Goal: Entertainment & Leisure: Browse casually

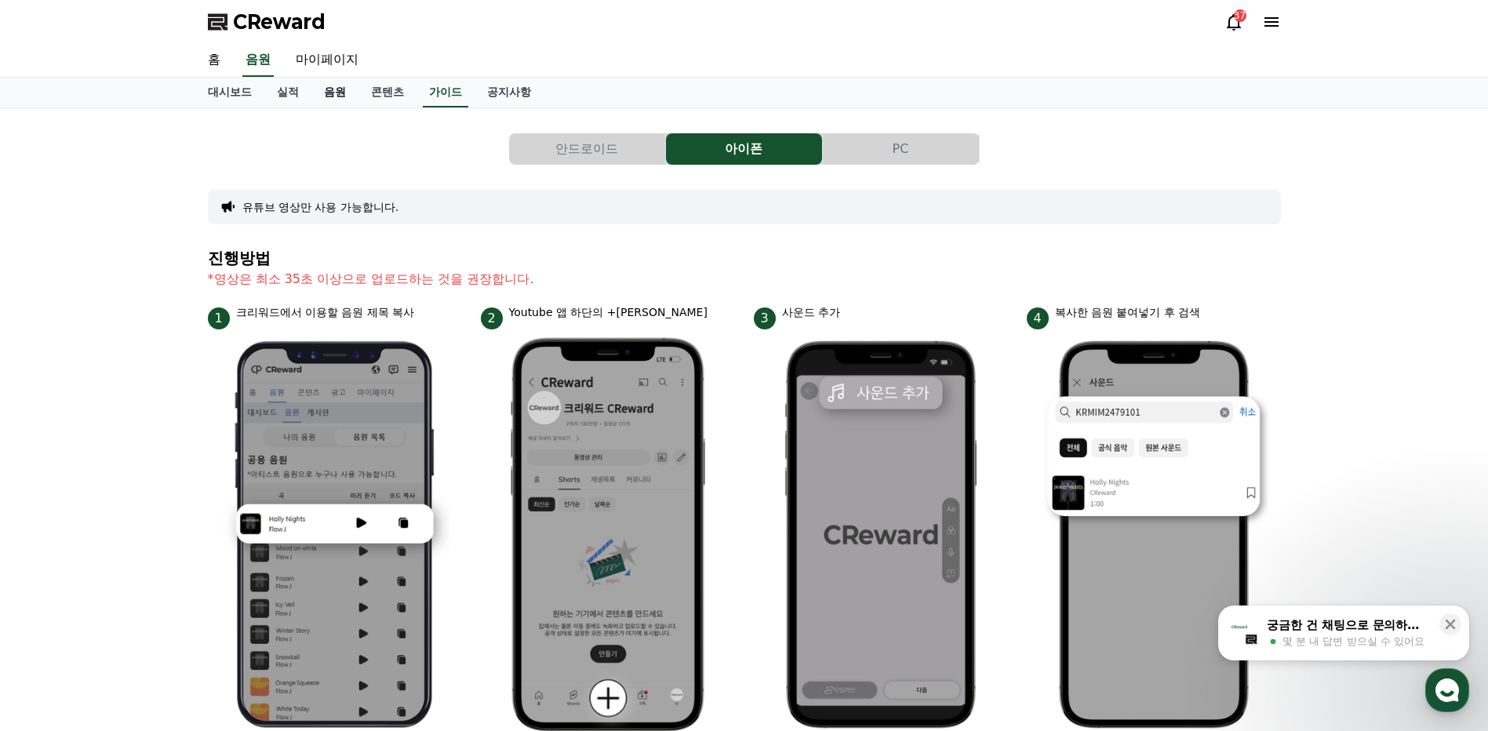
click at [326, 94] on link "음원" at bounding box center [334, 93] width 47 height 30
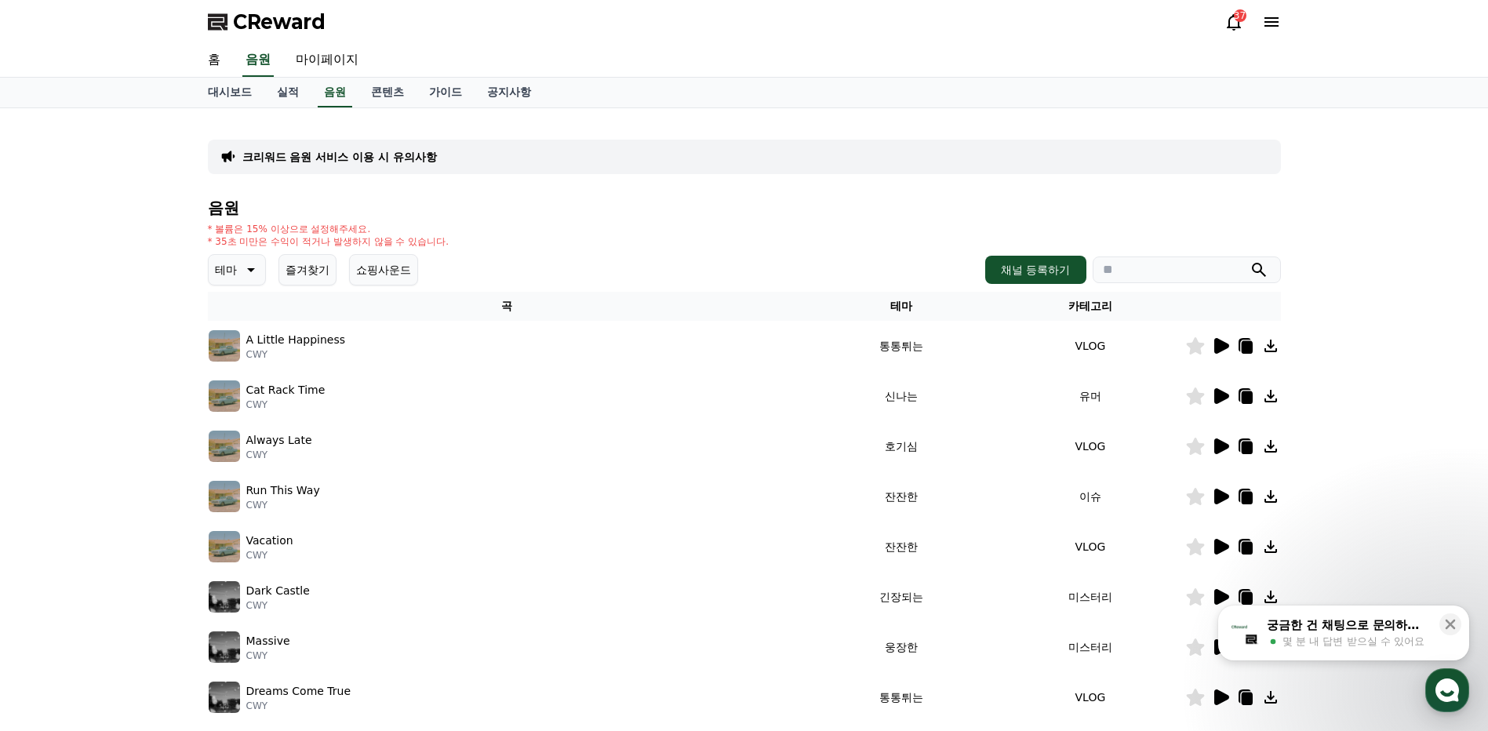
click at [249, 271] on icon at bounding box center [251, 270] width 8 height 4
click at [242, 324] on button "귀여운" at bounding box center [233, 317] width 46 height 35
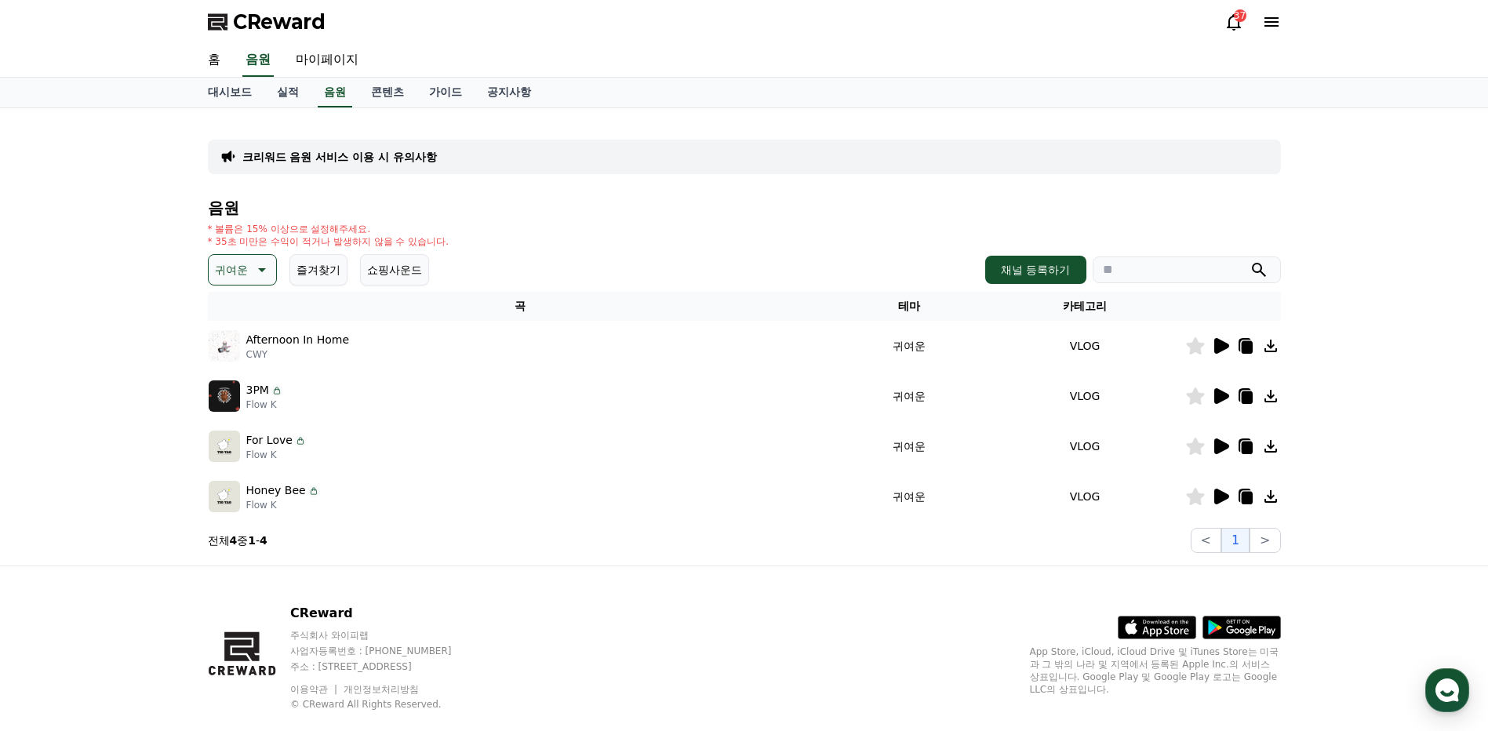
click at [262, 269] on icon at bounding box center [262, 270] width 8 height 4
click at [239, 439] on button "코믹한" at bounding box center [233, 440] width 46 height 35
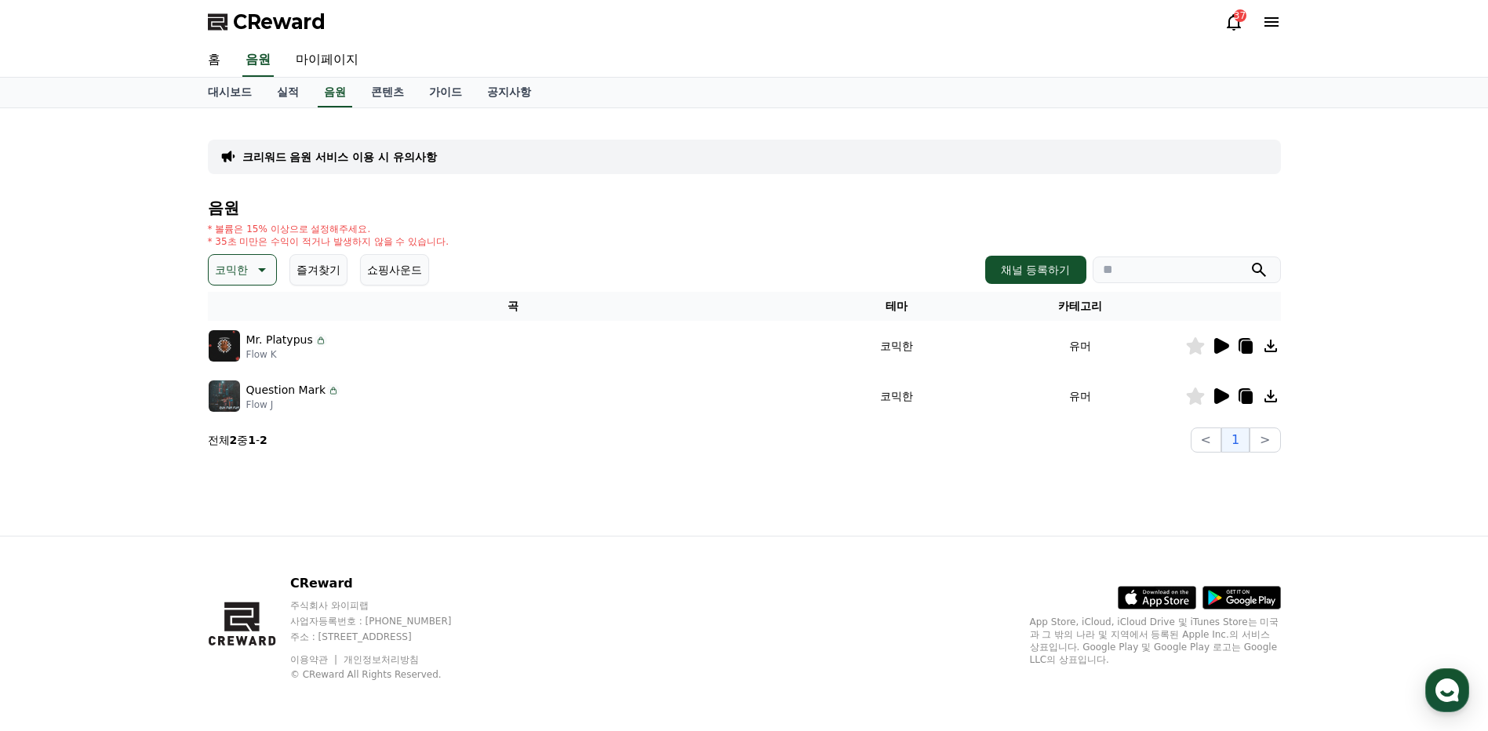
click at [268, 265] on icon at bounding box center [260, 269] width 19 height 19
click at [244, 351] on button "환상적인" at bounding box center [238, 352] width 56 height 35
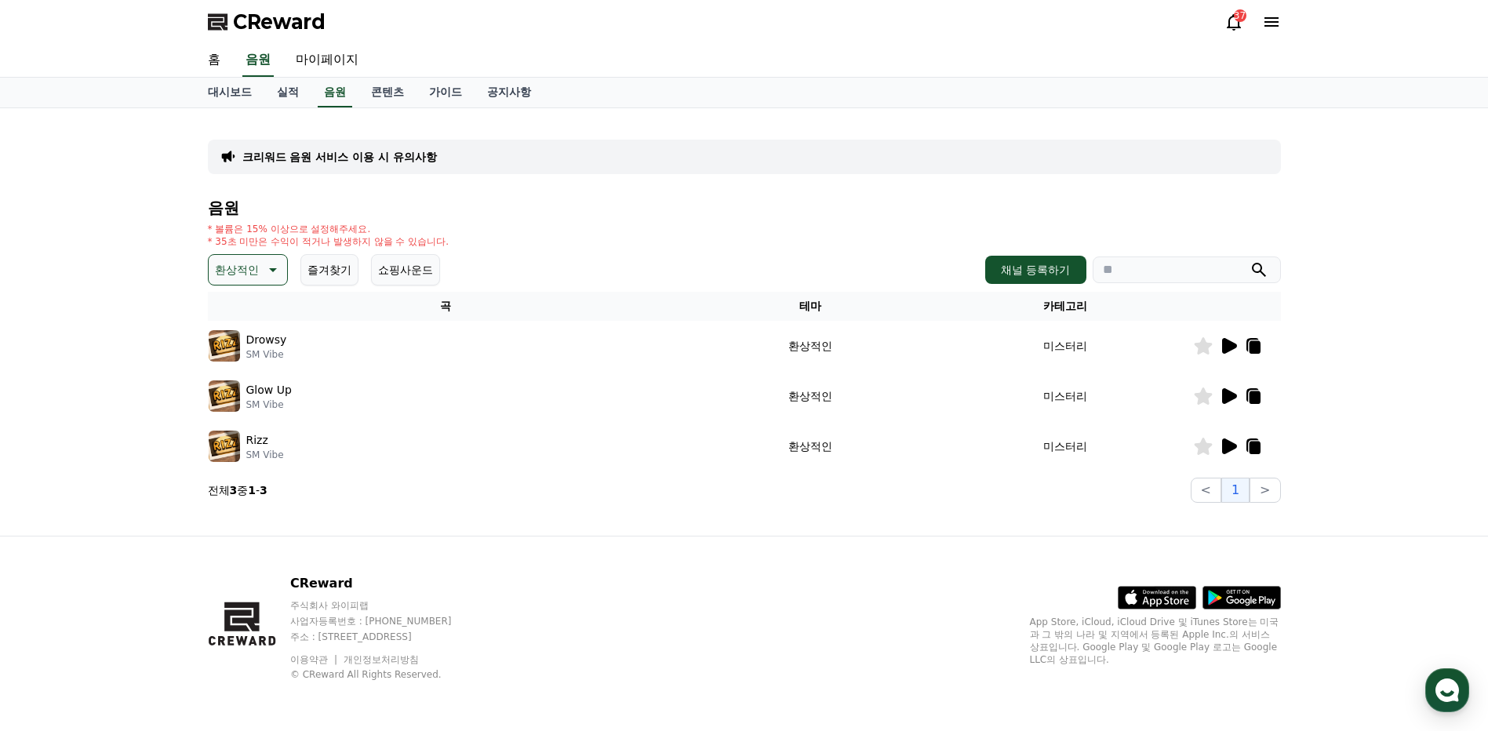
click at [1234, 345] on icon at bounding box center [1229, 346] width 15 height 16
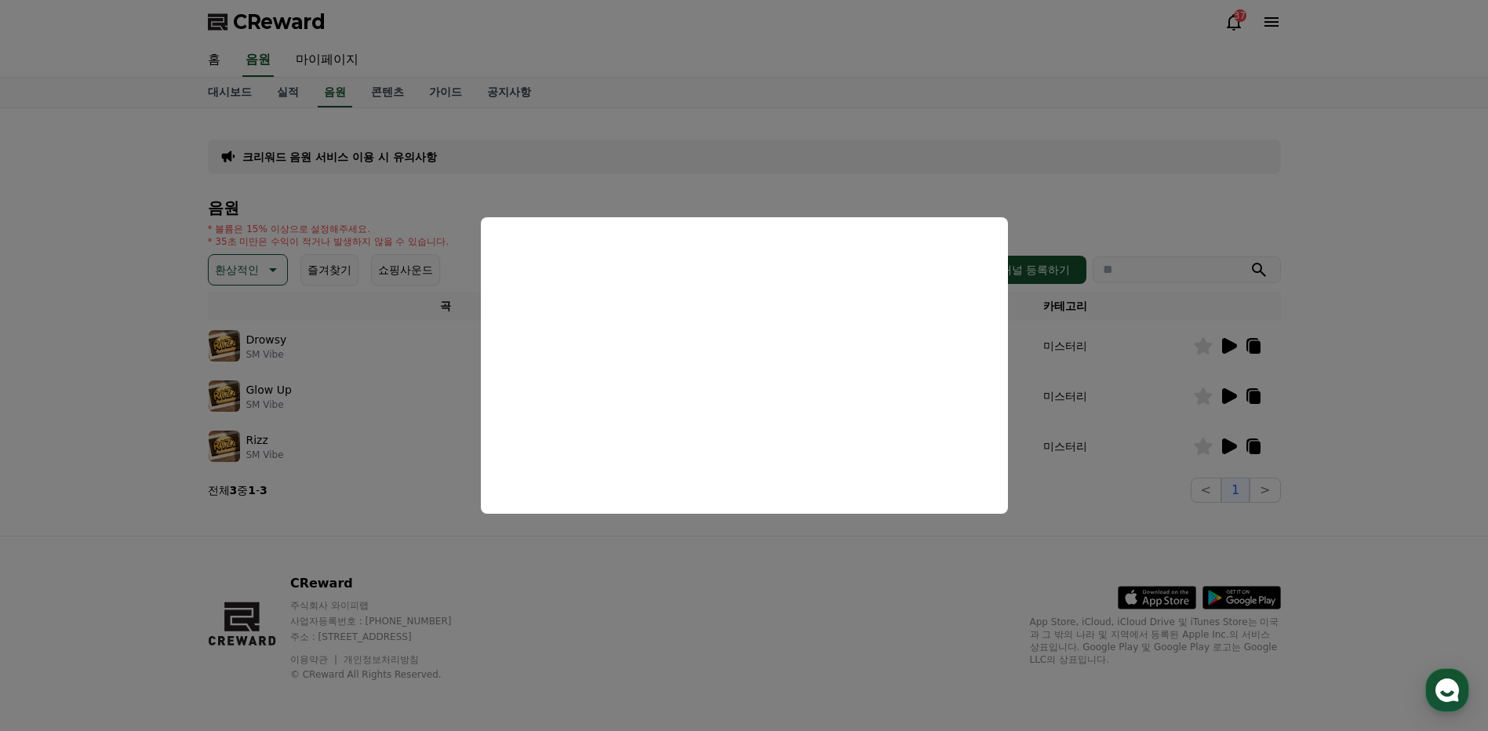
click at [1228, 389] on button "close modal" at bounding box center [744, 365] width 1488 height 731
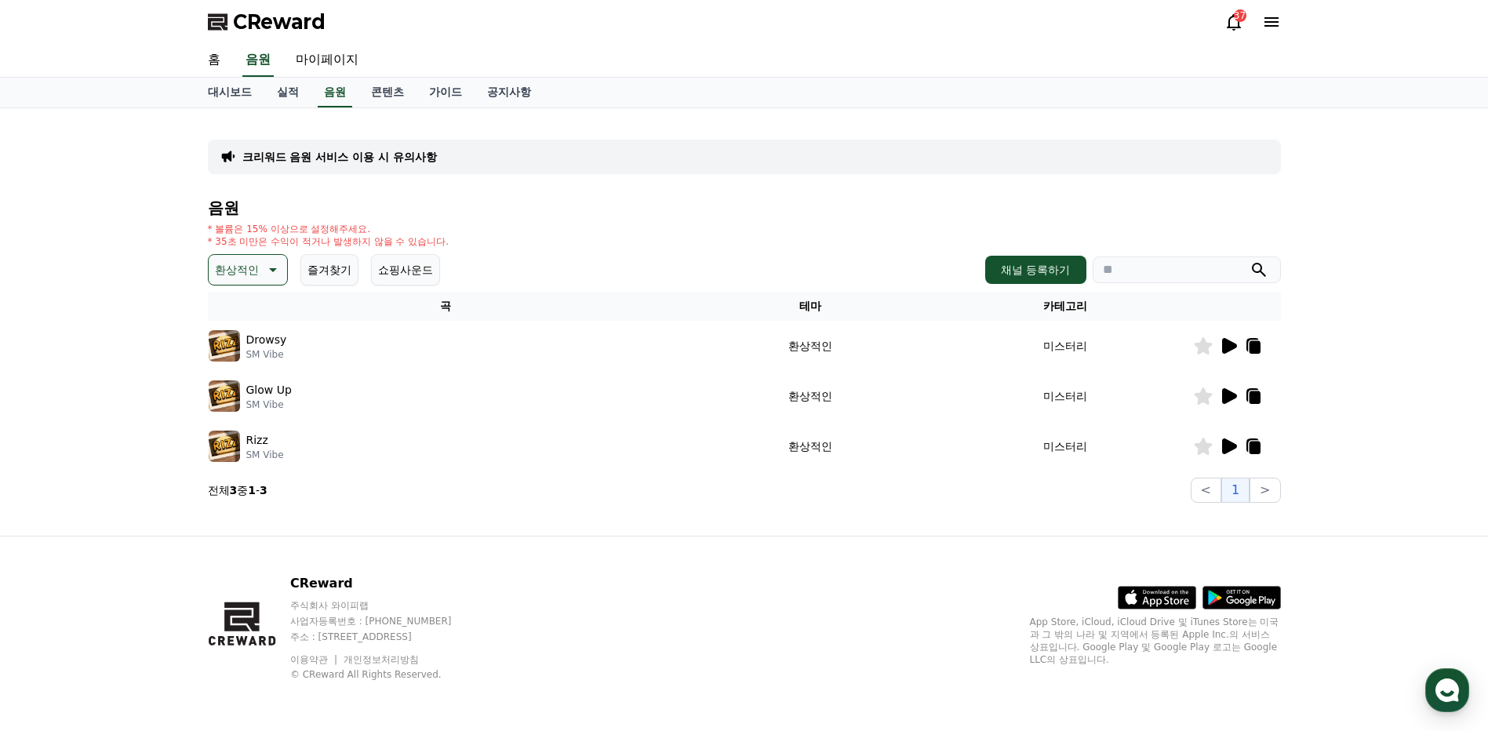
click at [1223, 393] on icon at bounding box center [1229, 396] width 15 height 16
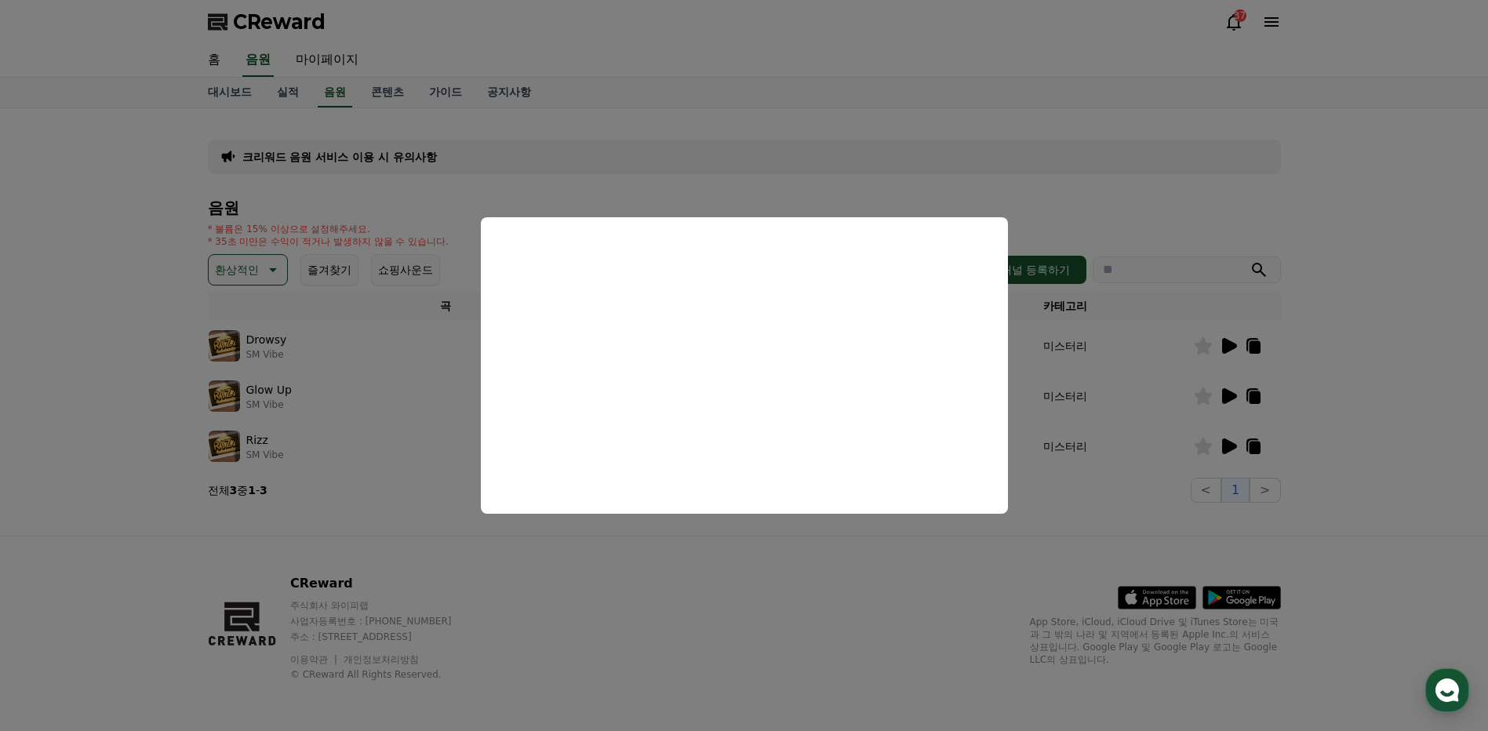
click at [1394, 384] on button "close modal" at bounding box center [744, 365] width 1488 height 731
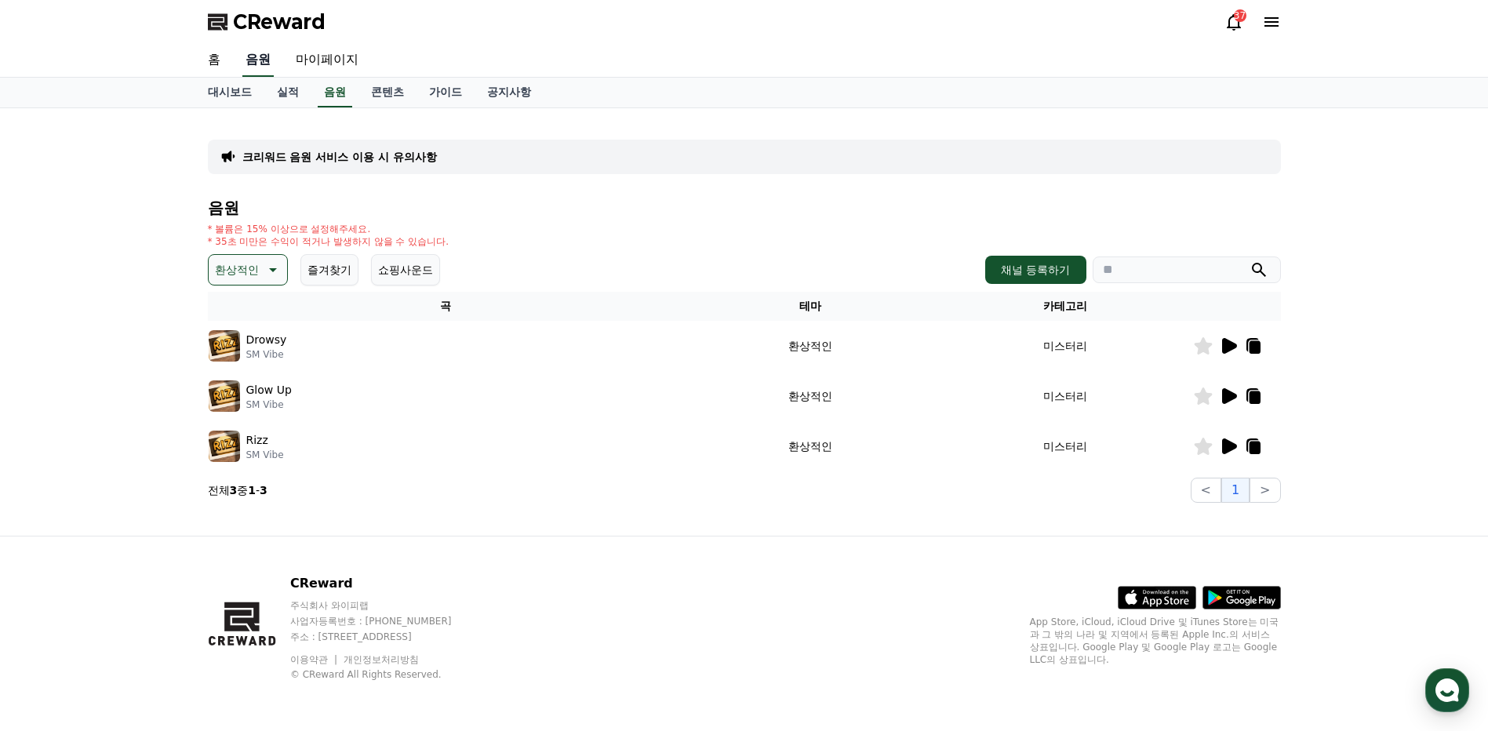
click at [257, 62] on link "음원" at bounding box center [257, 60] width 31 height 33
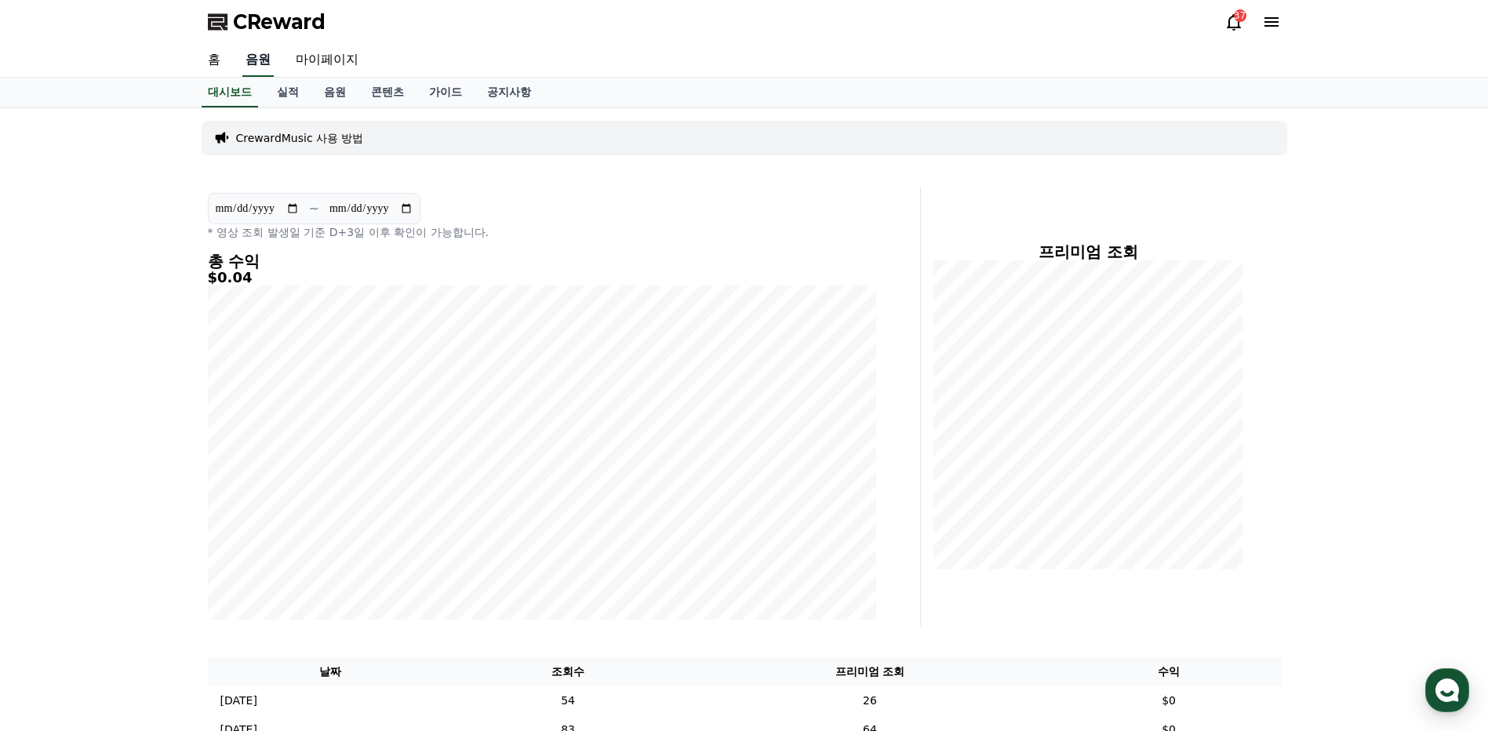
click at [260, 62] on link "음원" at bounding box center [257, 60] width 31 height 33
click at [256, 60] on link "음원" at bounding box center [257, 60] width 31 height 33
click at [330, 89] on link "음원" at bounding box center [334, 93] width 47 height 30
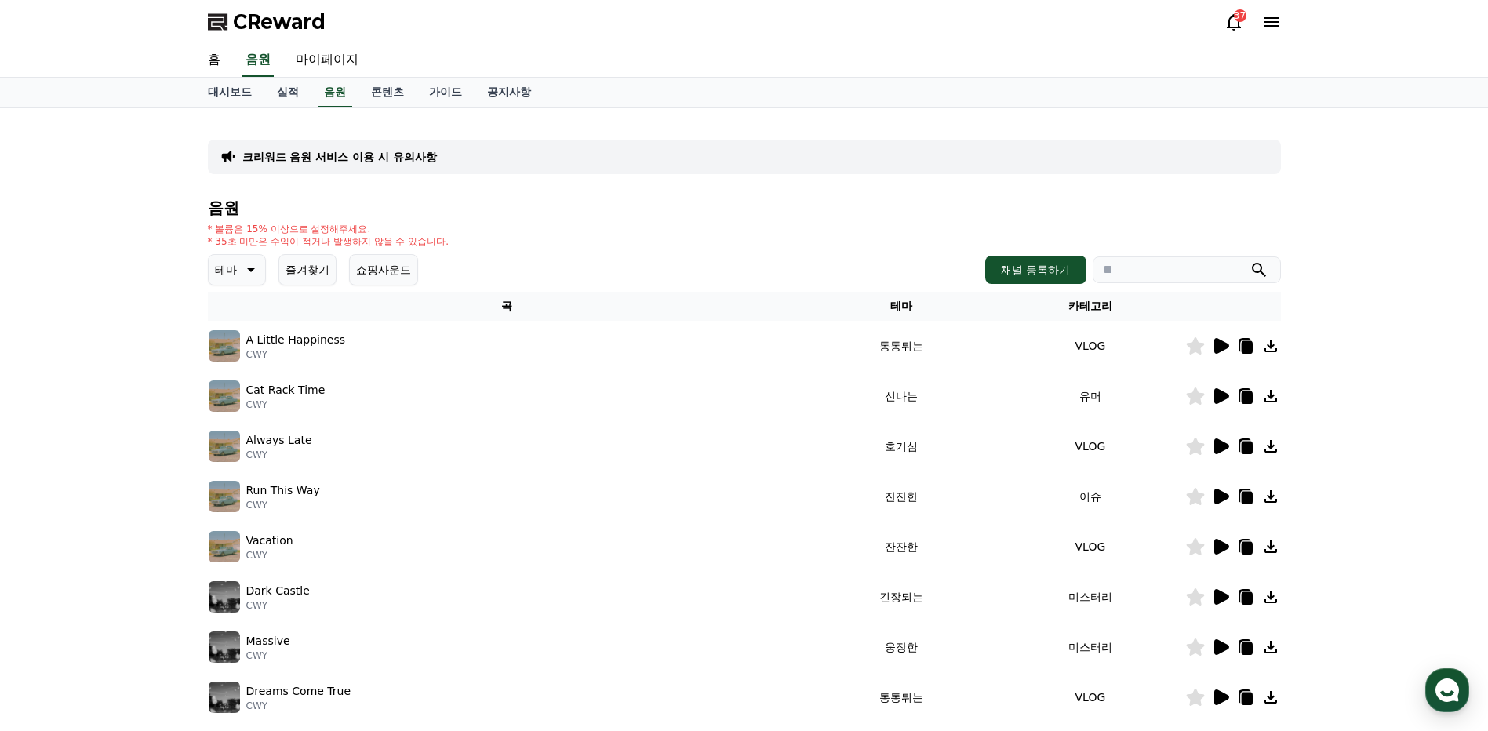
click at [1217, 396] on icon at bounding box center [1221, 396] width 15 height 16
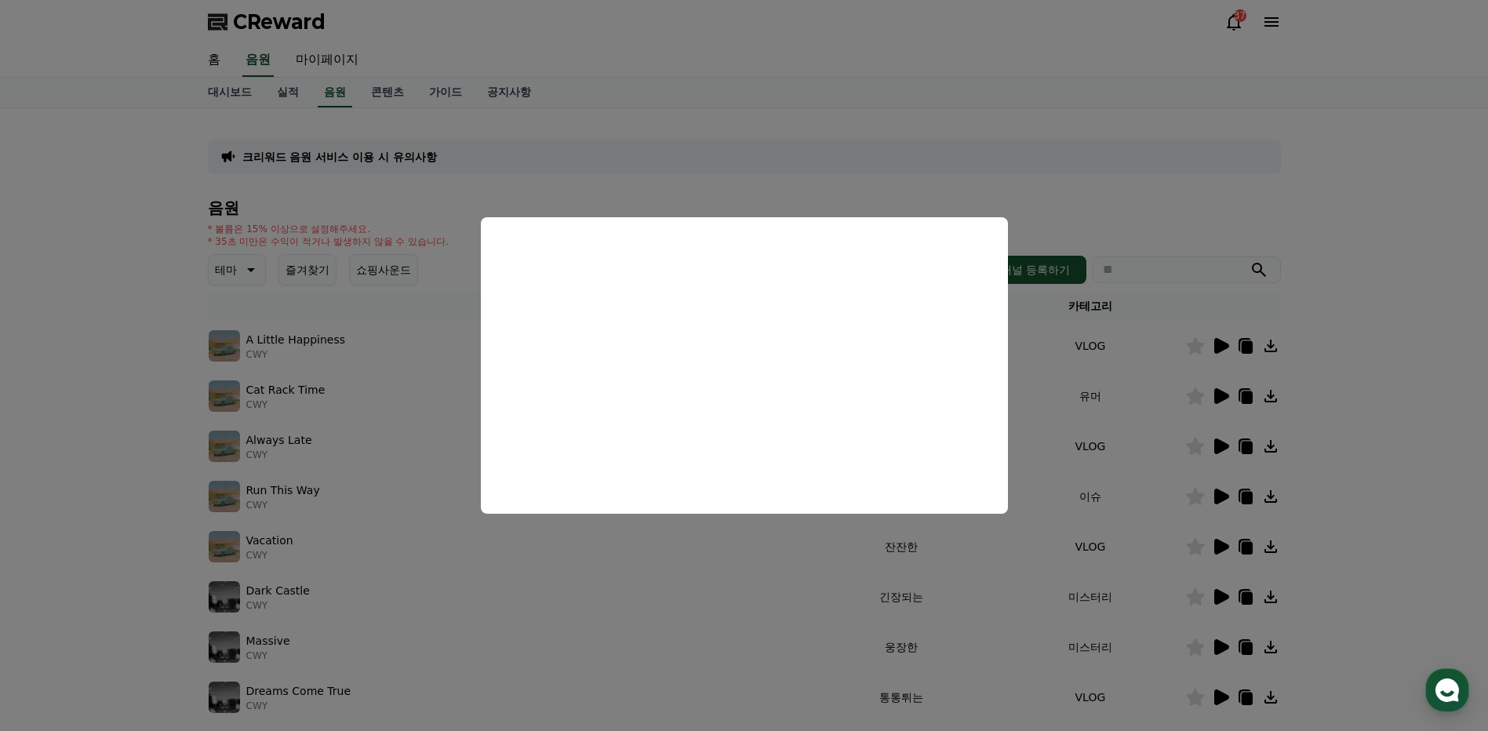
click at [1273, 395] on button "close modal" at bounding box center [744, 365] width 1488 height 731
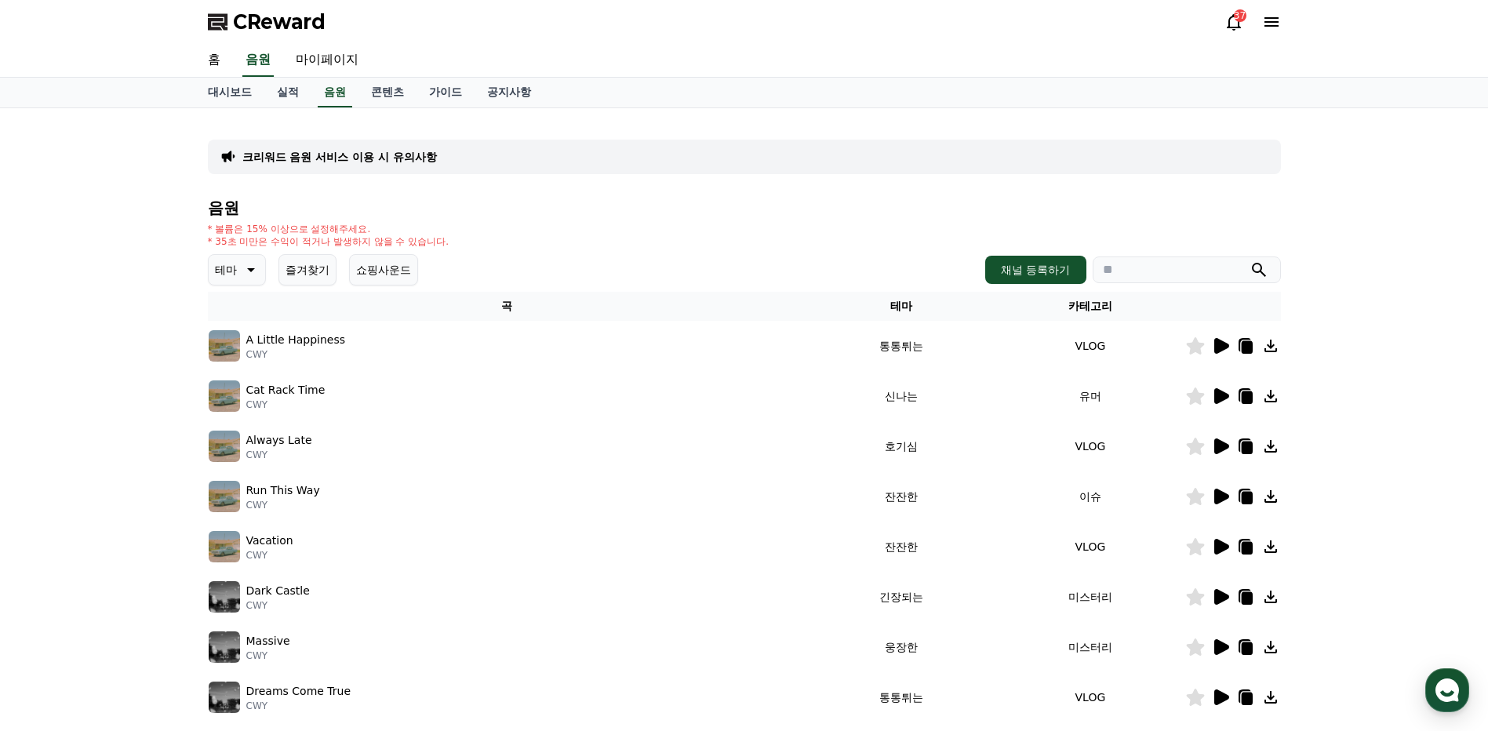
click at [1274, 395] on icon at bounding box center [1271, 396] width 19 height 19
